Goal: Information Seeking & Learning: Learn about a topic

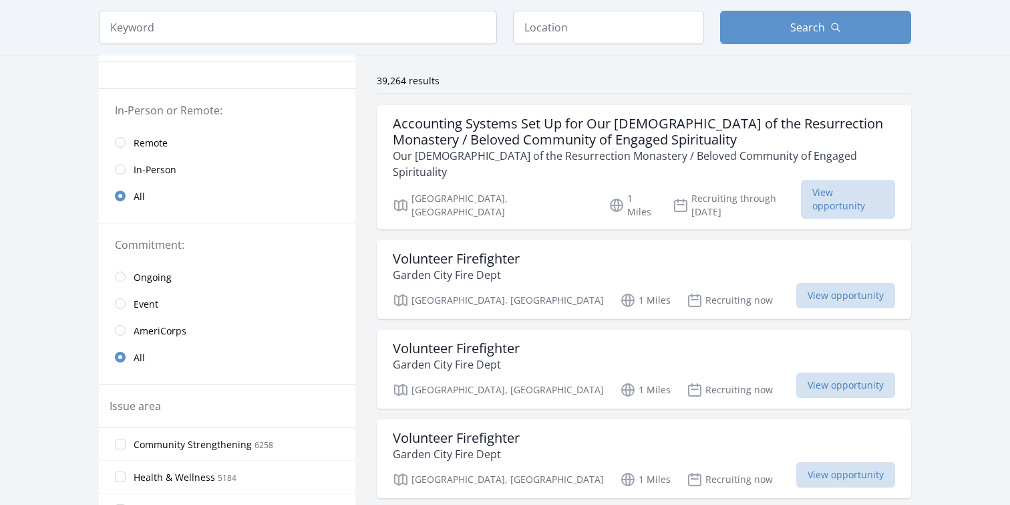
scroll to position [92, 0]
click at [156, 134] on span "Remote" at bounding box center [151, 142] width 34 height 16
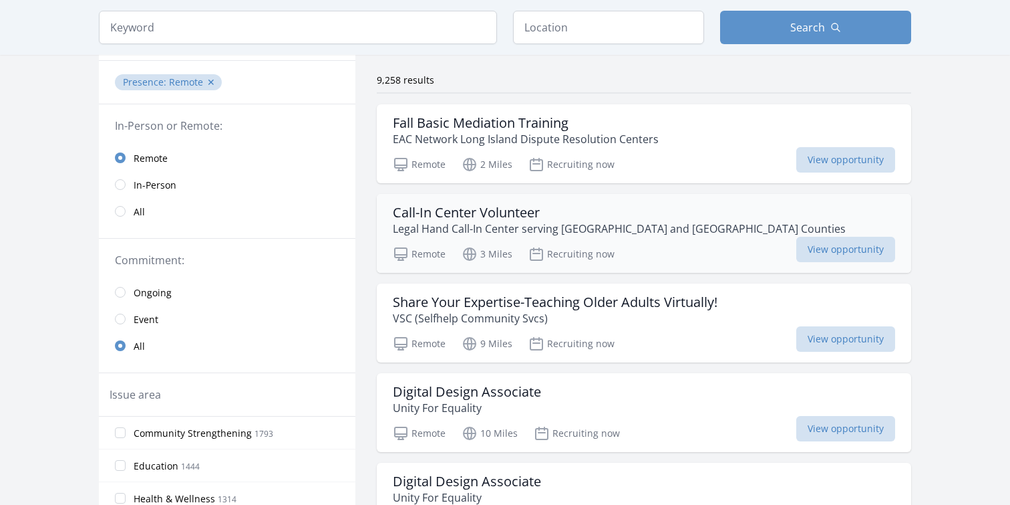
click at [497, 207] on h3 "Call-In Center Volunteer" at bounding box center [619, 212] width 453 height 16
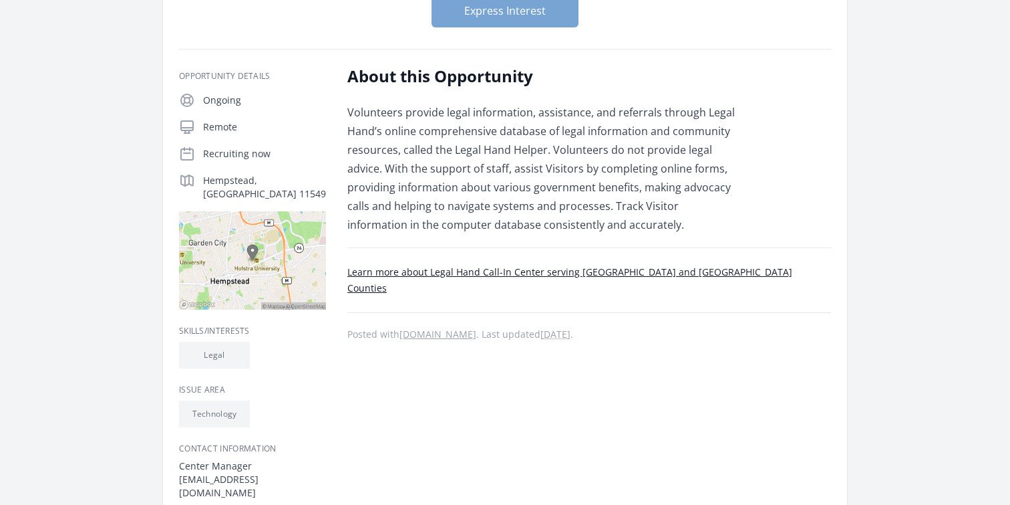
scroll to position [192, 0]
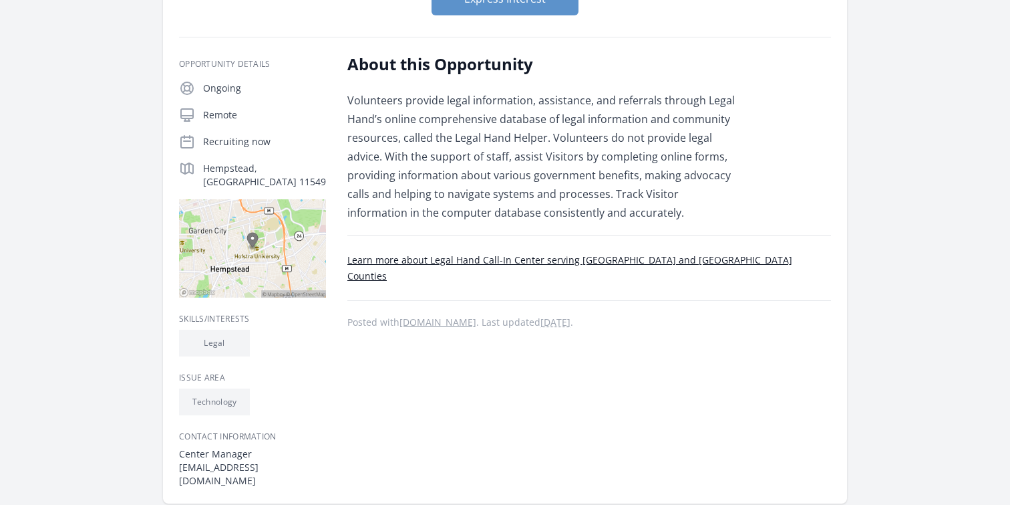
click at [477, 265] on link "Learn more about Legal Hand Call-In Center serving [GEOGRAPHIC_DATA] and [GEOGR…" at bounding box center [570, 267] width 445 height 29
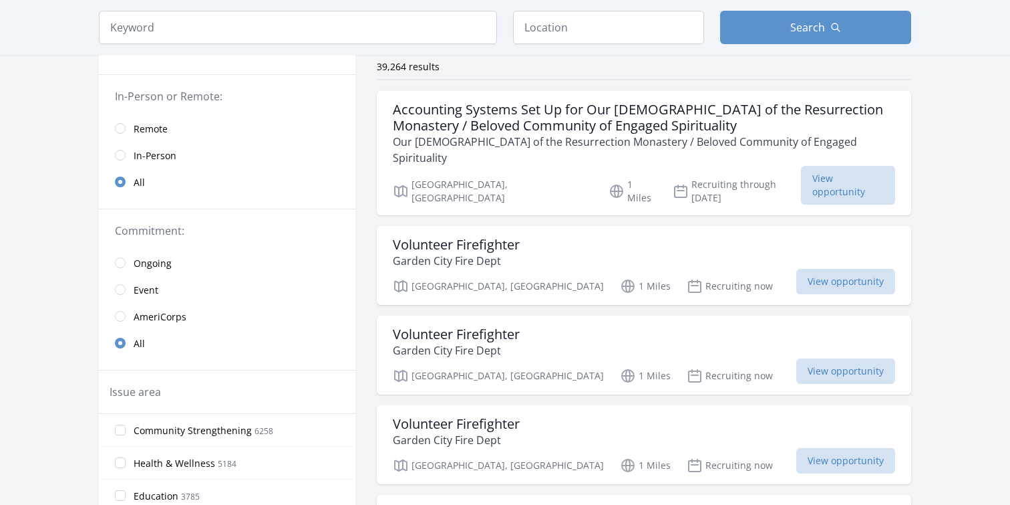
scroll to position [107, 0]
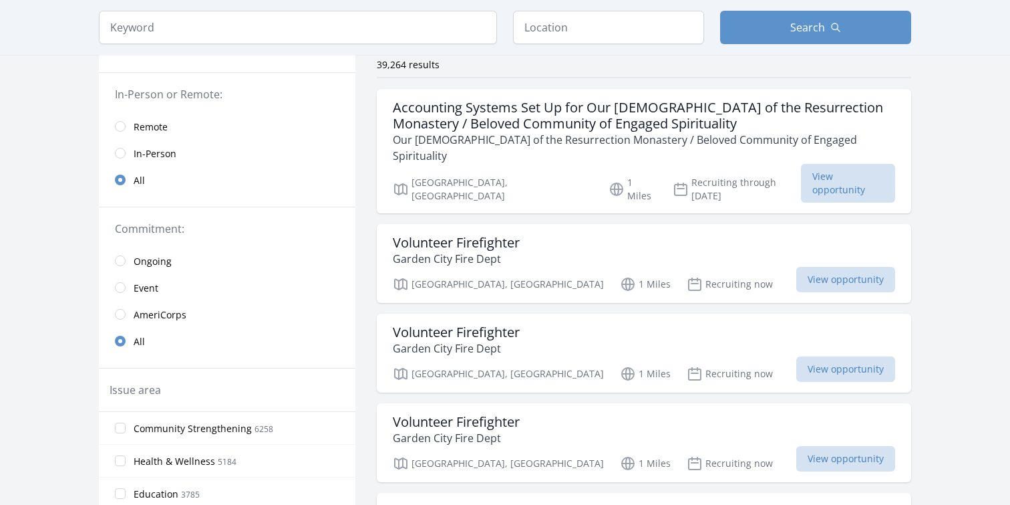
click at [142, 130] on span "Remote" at bounding box center [151, 126] width 34 height 13
